Goal: Task Accomplishment & Management: Manage account settings

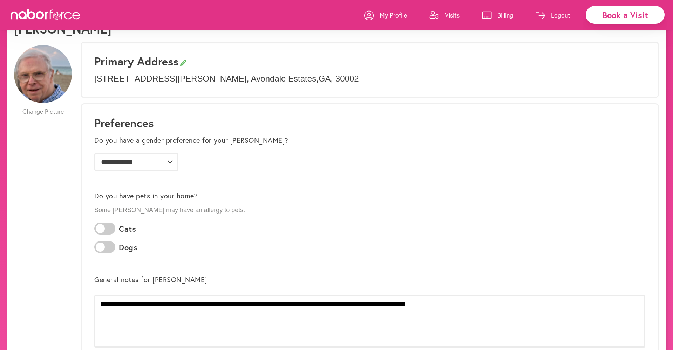
scroll to position [31, 0]
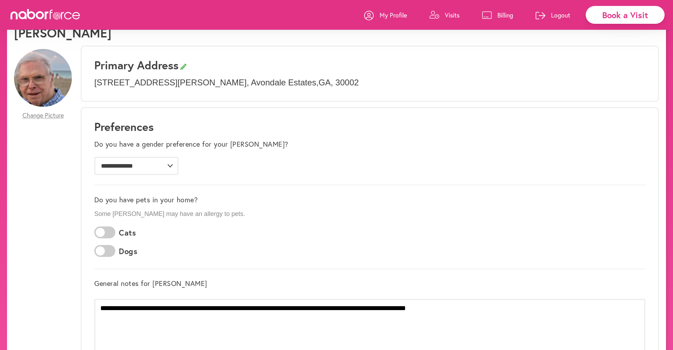
click at [450, 13] on p "Visits" at bounding box center [452, 15] width 15 height 8
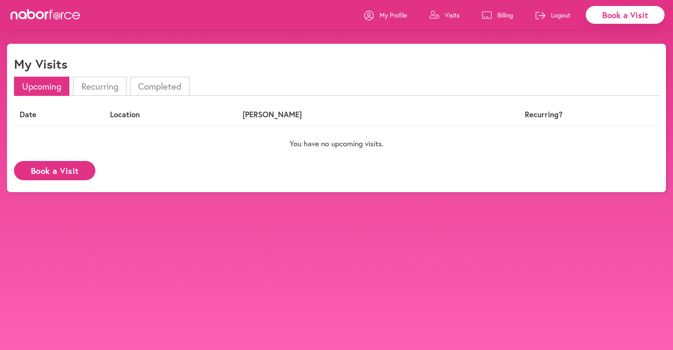
click at [155, 83] on li "Completed" at bounding box center [160, 86] width 60 height 19
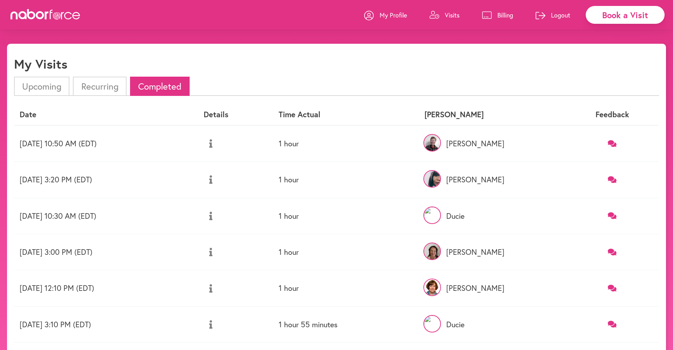
click at [614, 145] on icon at bounding box center [612, 144] width 9 height 8
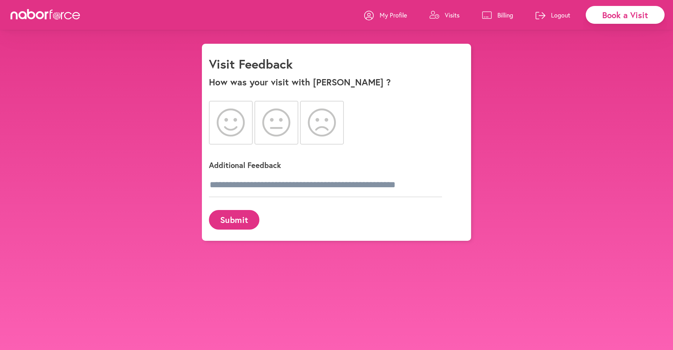
click at [543, 106] on div "close Book a Visit My Profile Visits Billing Logout close Visit Feedback How wa…" at bounding box center [336, 142] width 673 height 197
click at [542, 106] on div "close Book a Visit My Profile Visits Billing Logout close Visit Feedback How wa…" at bounding box center [336, 142] width 673 height 197
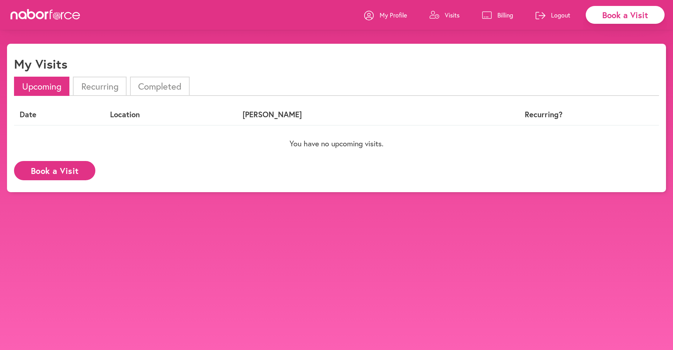
click at [163, 88] on li "Completed" at bounding box center [160, 86] width 60 height 19
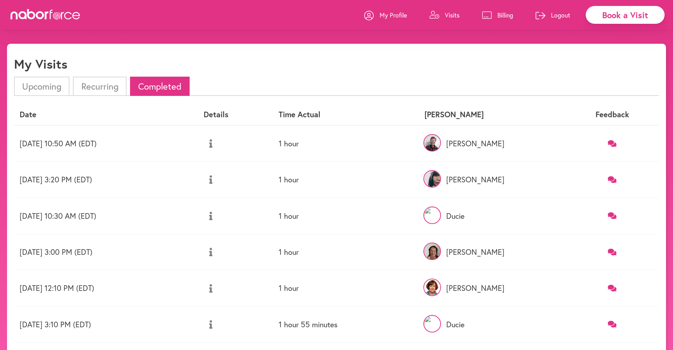
click at [90, 83] on li "Recurring" at bounding box center [99, 86] width 53 height 19
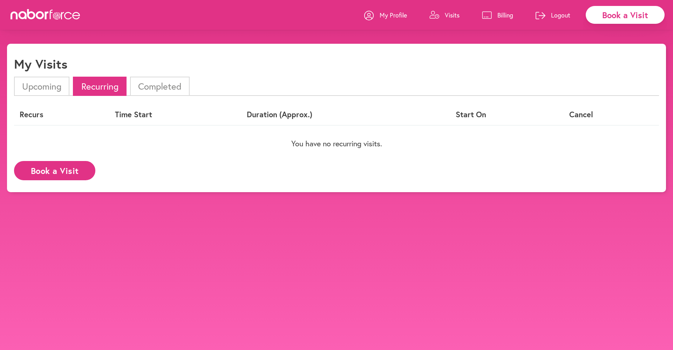
click at [47, 86] on li "Upcoming" at bounding box center [41, 86] width 55 height 19
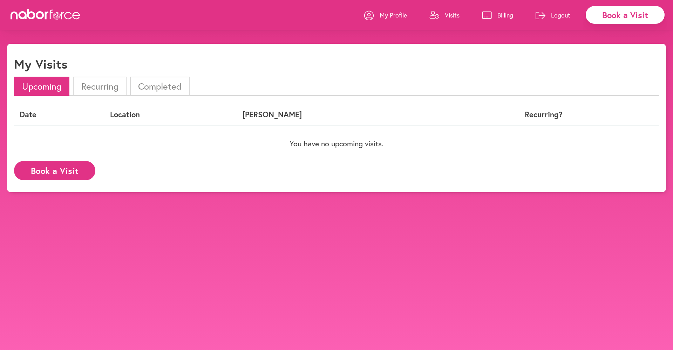
click at [504, 15] on p "Billing" at bounding box center [505, 15] width 16 height 8
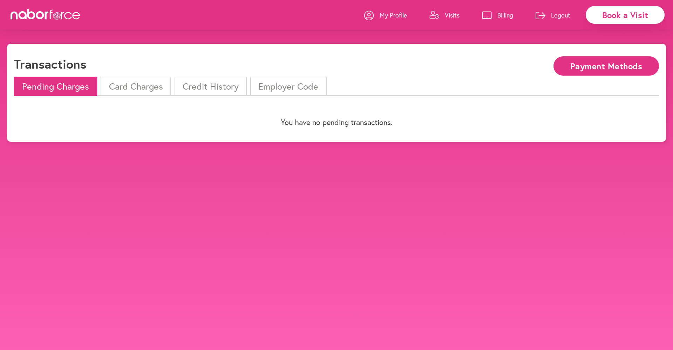
click at [133, 92] on li "Card Charges" at bounding box center [136, 86] width 70 height 19
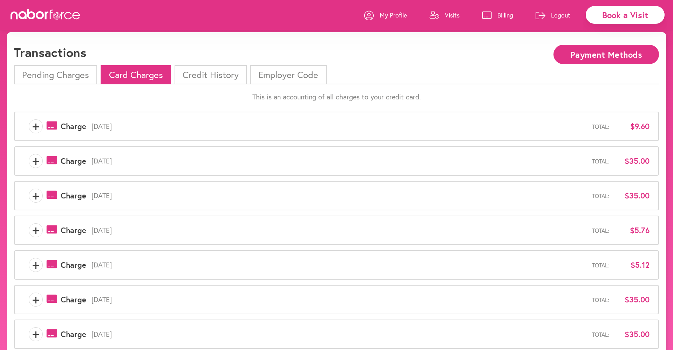
scroll to position [13, 0]
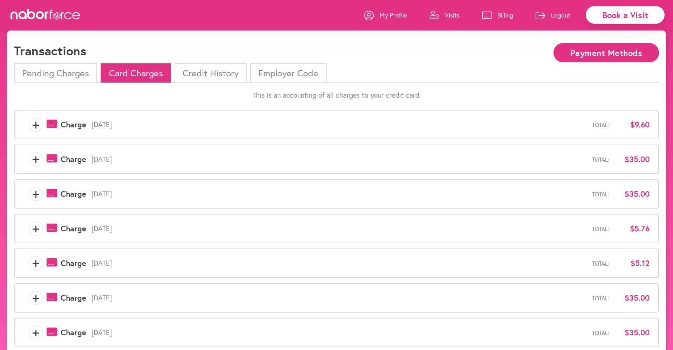
click at [36, 159] on span "+" at bounding box center [35, 159] width 13 height 14
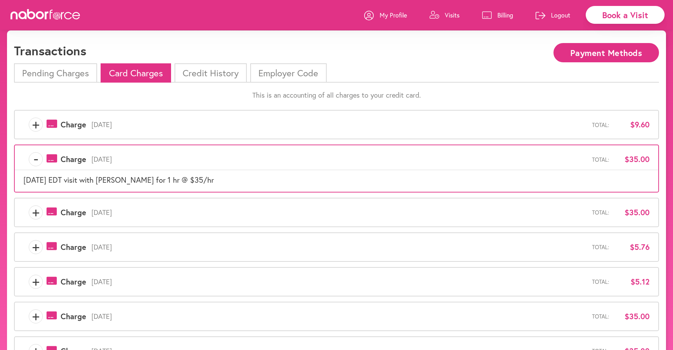
click at [34, 212] on span "+" at bounding box center [35, 213] width 13 height 14
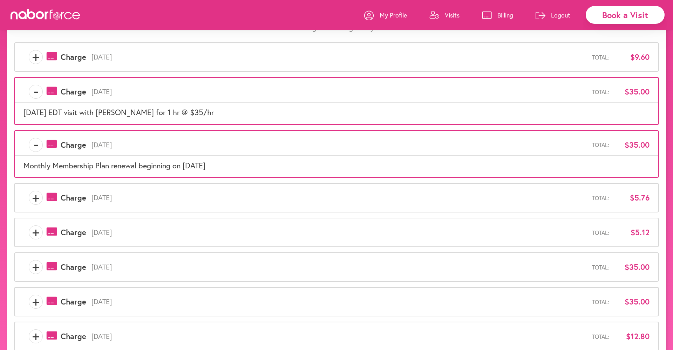
scroll to position [84, 0]
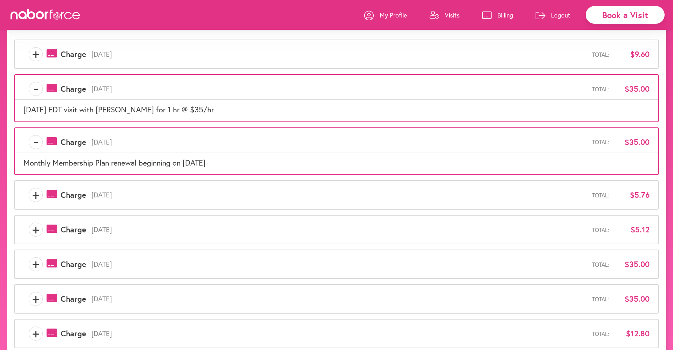
click at [34, 195] on span "+" at bounding box center [35, 195] width 13 height 14
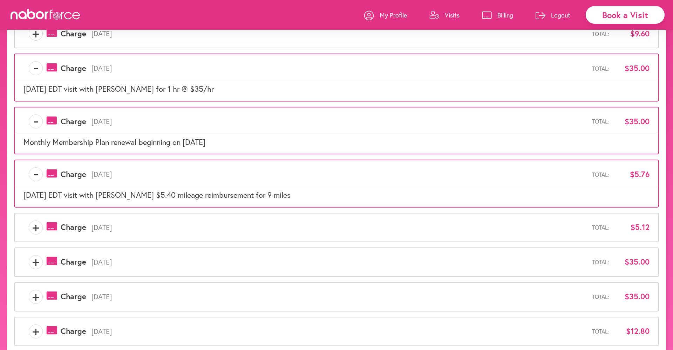
scroll to position [100, 0]
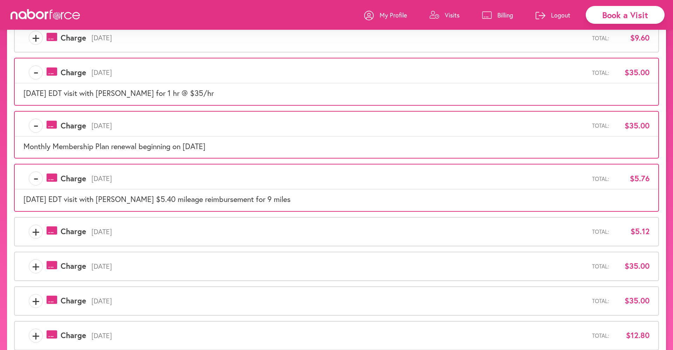
click at [35, 229] on span "+" at bounding box center [35, 232] width 13 height 14
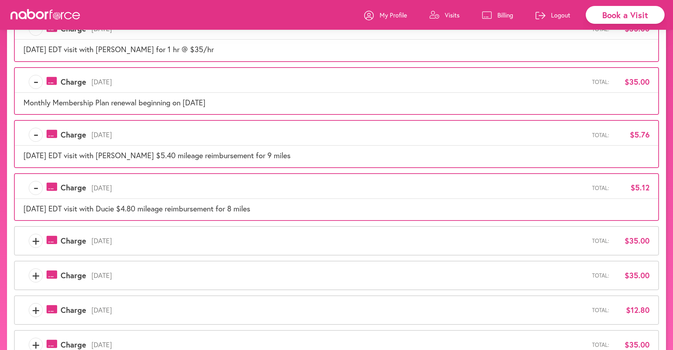
scroll to position [145, 0]
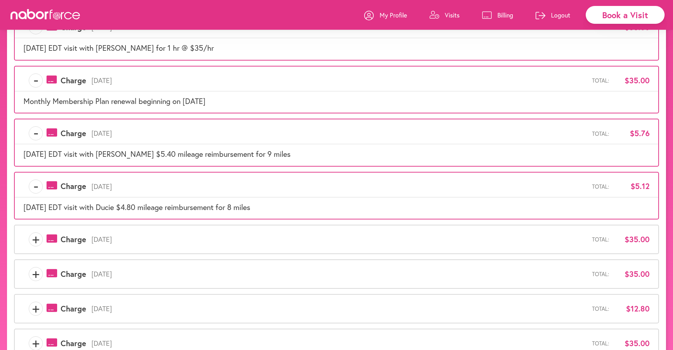
click at [36, 239] on span "+" at bounding box center [35, 240] width 13 height 14
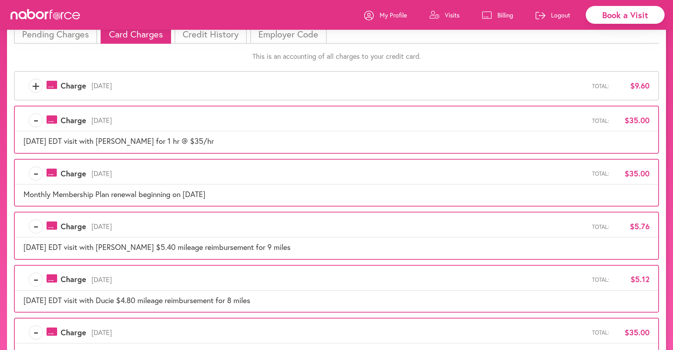
scroll to position [53, 0]
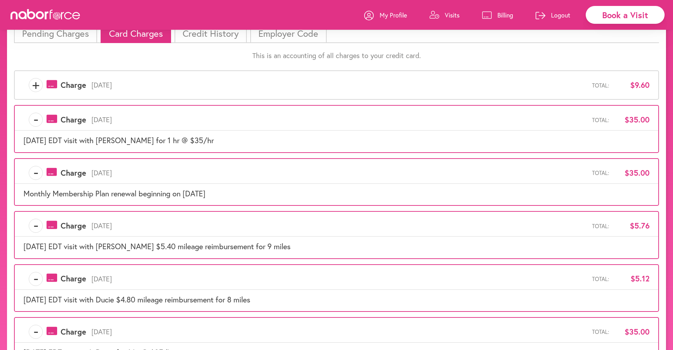
click at [36, 86] on span "+" at bounding box center [35, 85] width 13 height 14
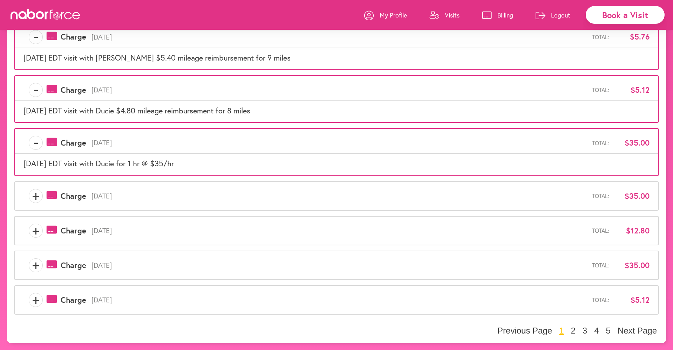
scroll to position [260, 0]
click at [574, 330] on button "2" at bounding box center [572, 331] width 9 height 11
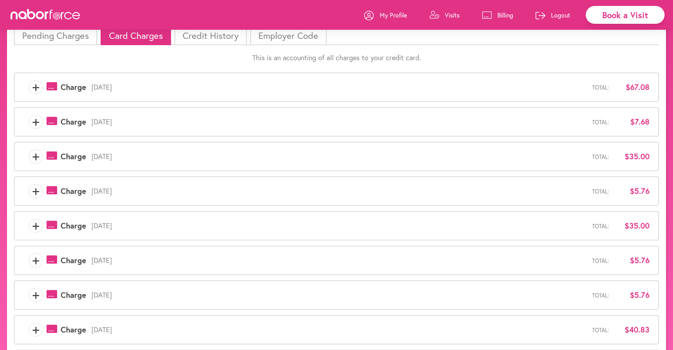
click at [35, 156] on span "+" at bounding box center [35, 157] width 13 height 14
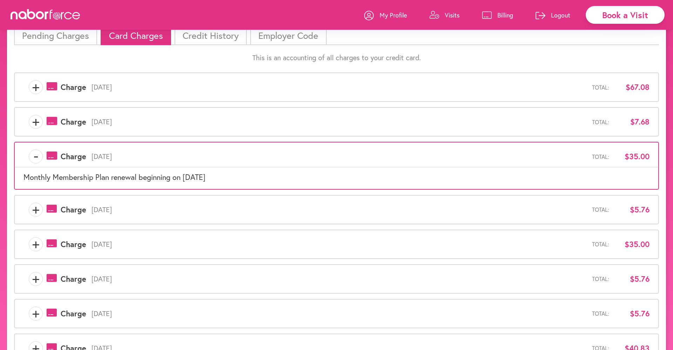
click at [32, 122] on span "+" at bounding box center [35, 122] width 13 height 14
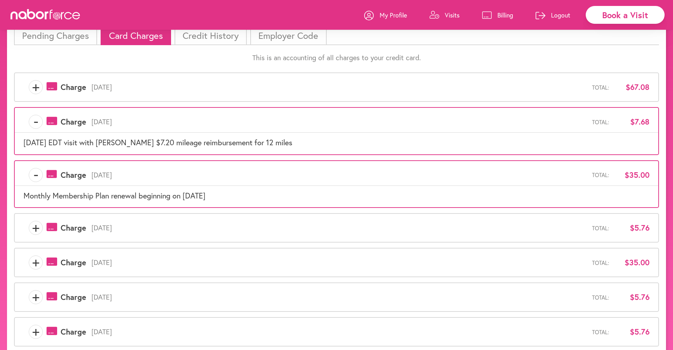
click at [34, 88] on span "+" at bounding box center [35, 87] width 13 height 14
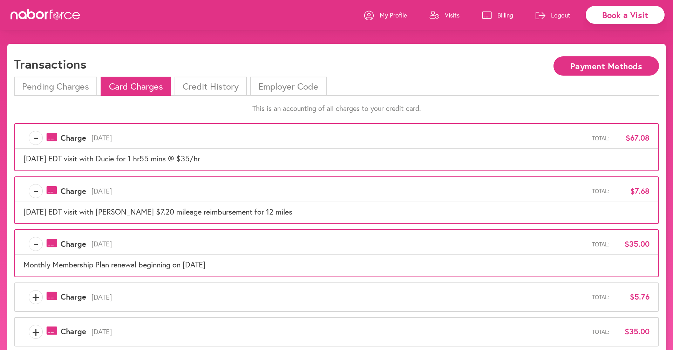
scroll to position [0, 0]
click at [381, 17] on p "My Profile" at bounding box center [392, 15] width 27 height 8
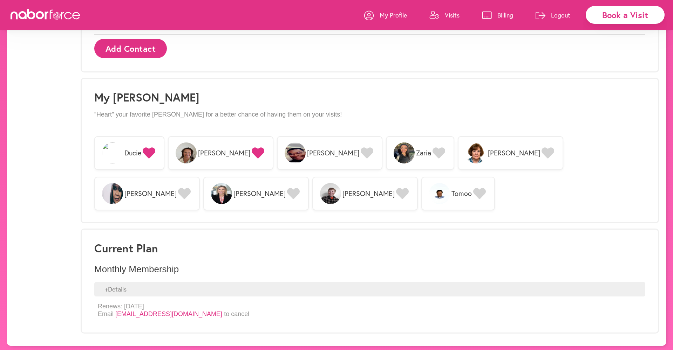
scroll to position [523, 0]
click at [110, 288] on div "+ Details" at bounding box center [369, 290] width 551 height 15
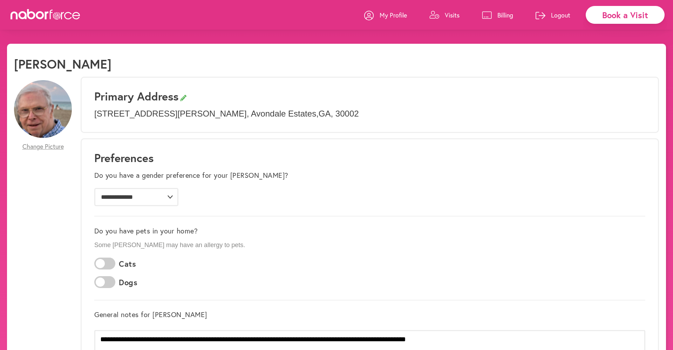
scroll to position [0, 0]
click at [502, 15] on p "Billing" at bounding box center [505, 15] width 16 height 8
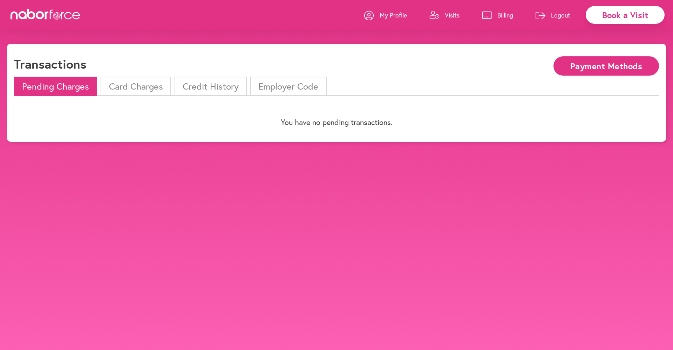
click at [218, 88] on li "Credit History" at bounding box center [210, 86] width 72 height 19
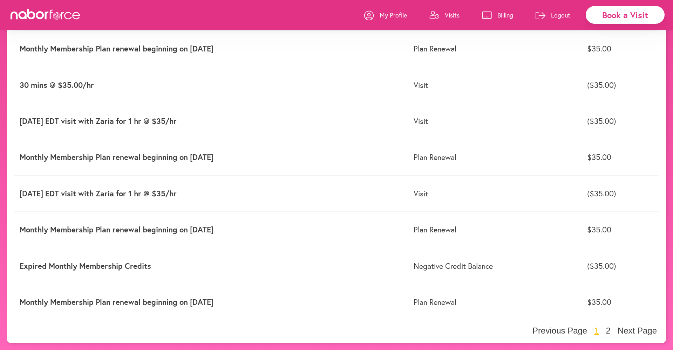
scroll to position [160, 0]
click at [610, 332] on button "2" at bounding box center [608, 331] width 9 height 11
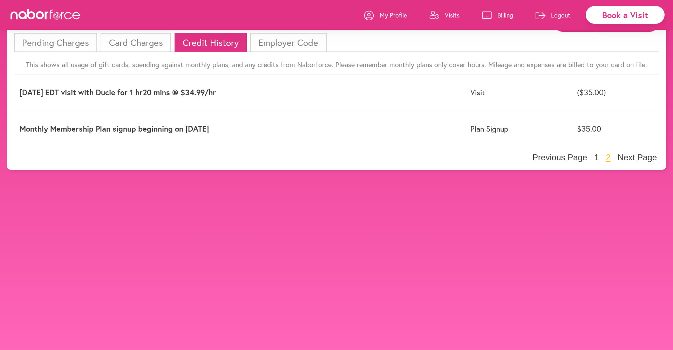
scroll to position [51, 0]
click at [600, 152] on button "1" at bounding box center [596, 157] width 9 height 11
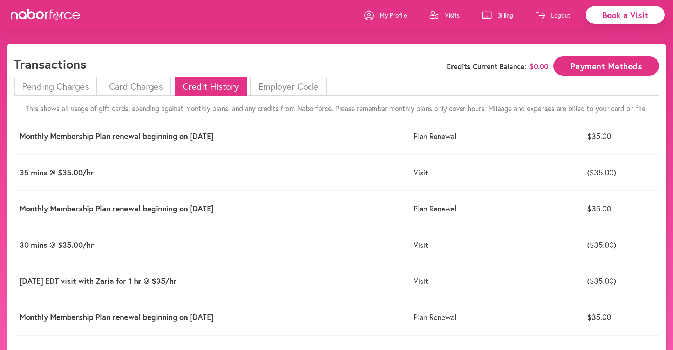
scroll to position [0, 0]
click at [129, 84] on li "Card Charges" at bounding box center [136, 86] width 70 height 19
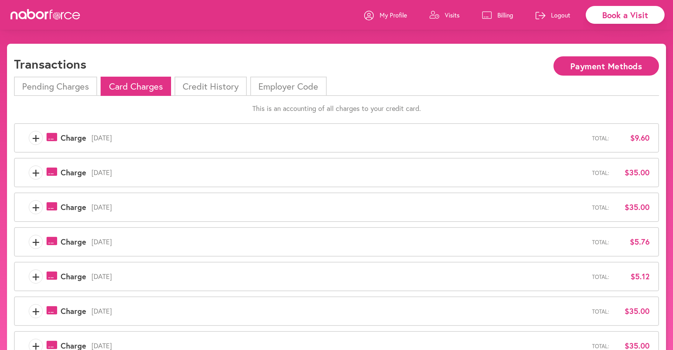
click at [562, 15] on p "Logout" at bounding box center [560, 15] width 19 height 8
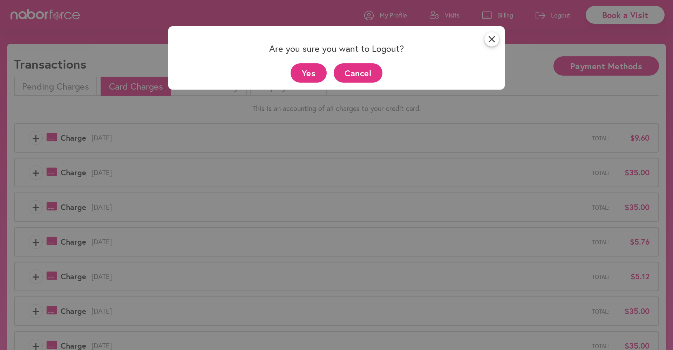
click at [317, 76] on button "Yes" at bounding box center [308, 72] width 36 height 19
